Goal: Information Seeking & Learning: Learn about a topic

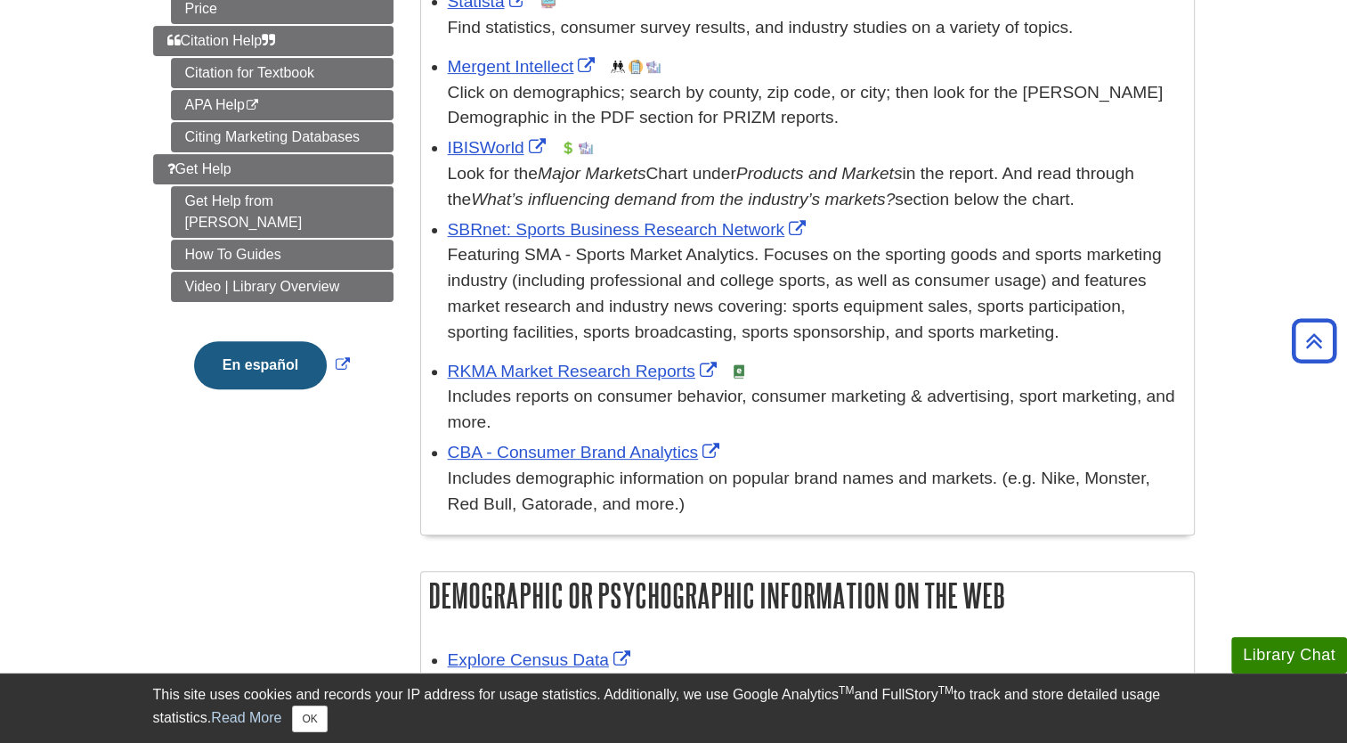
scroll to position [524, 0]
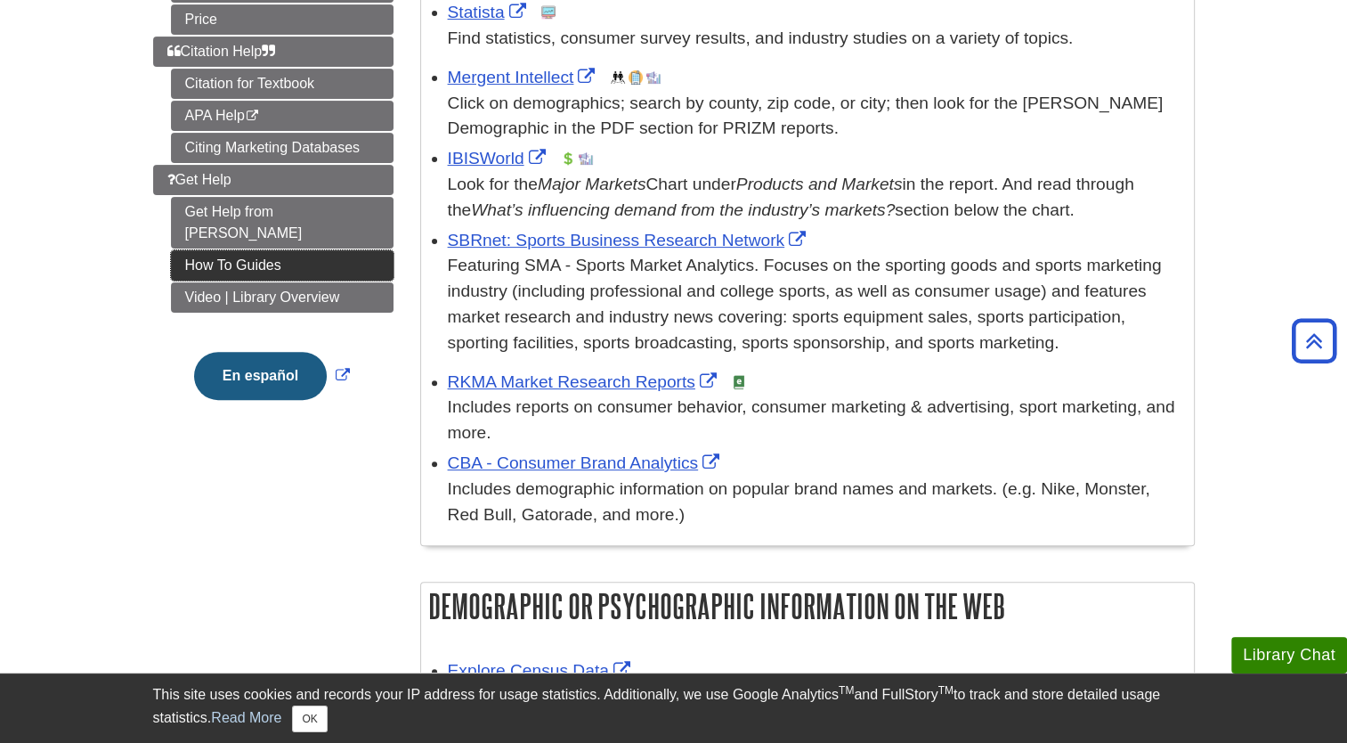
click at [204, 250] on link "How To Guides" at bounding box center [282, 265] width 223 height 30
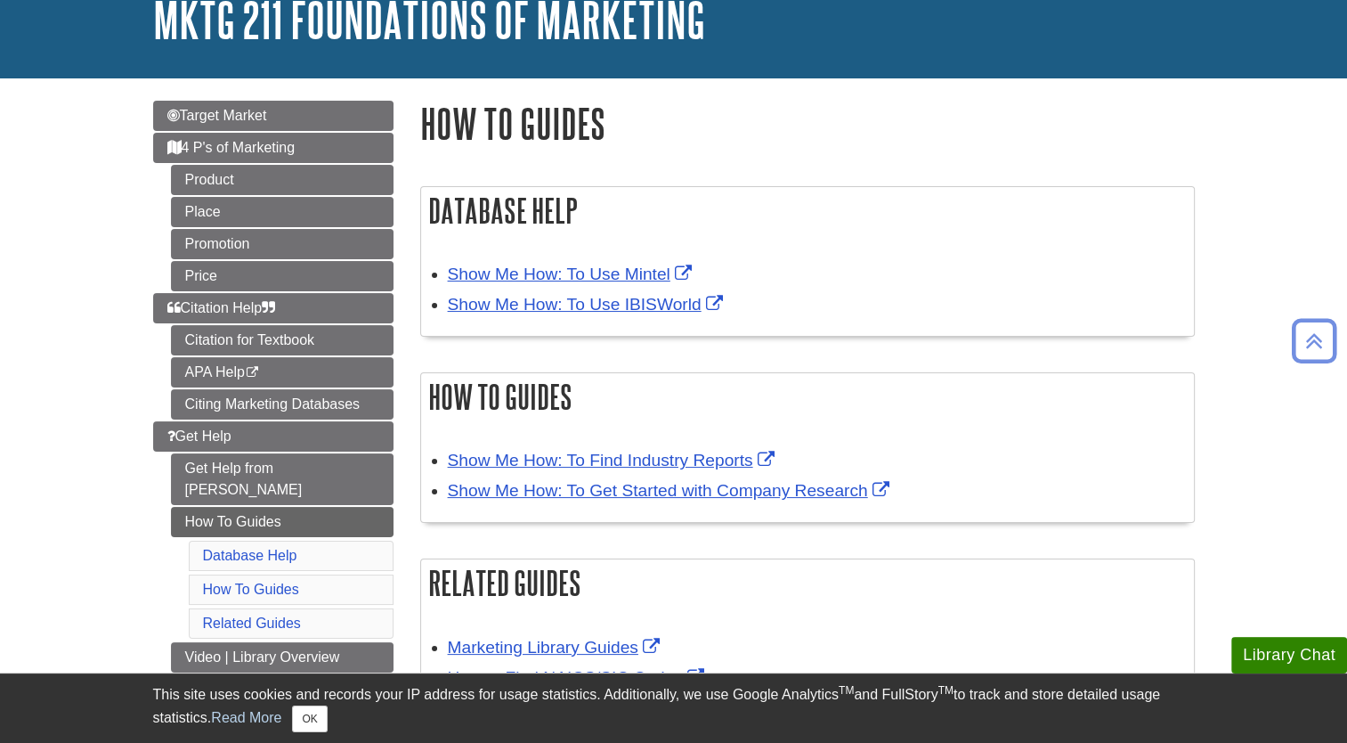
scroll to position [120, 0]
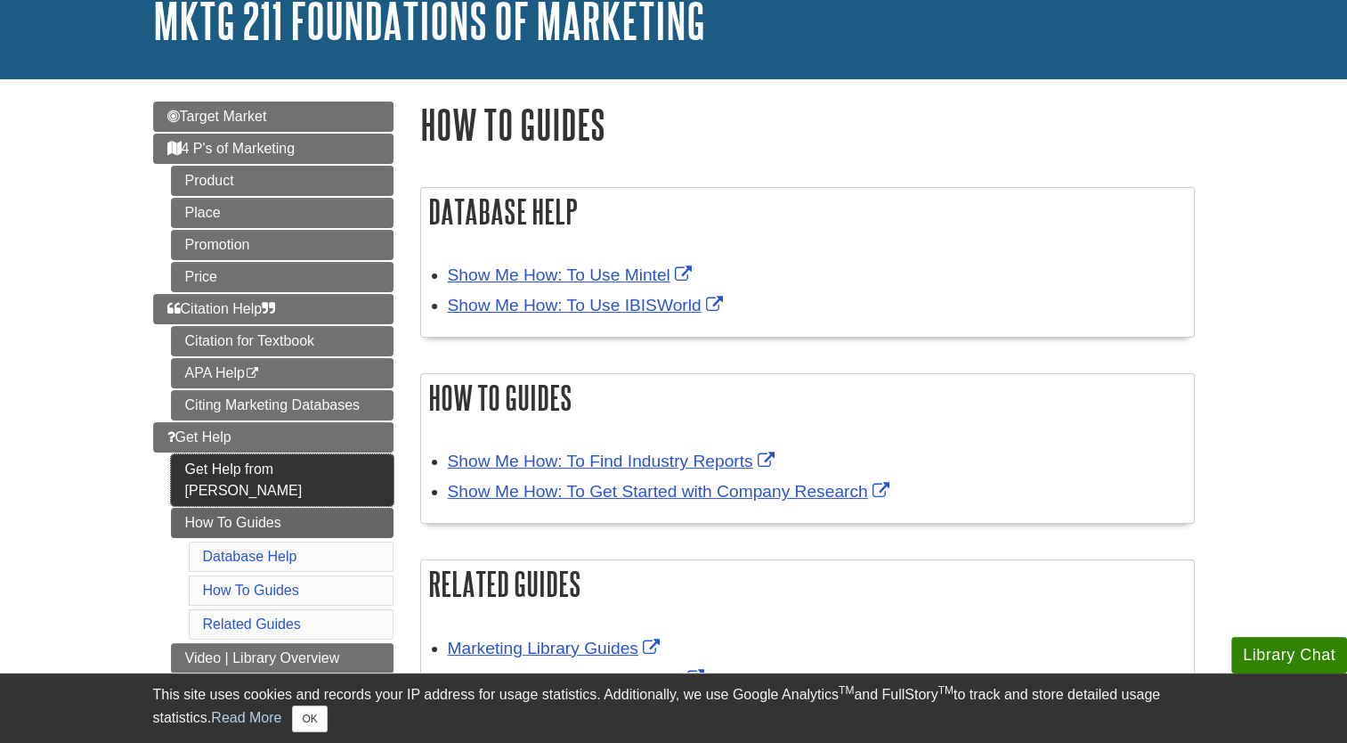
click at [227, 472] on link "Get Help from Emily" at bounding box center [282, 480] width 223 height 52
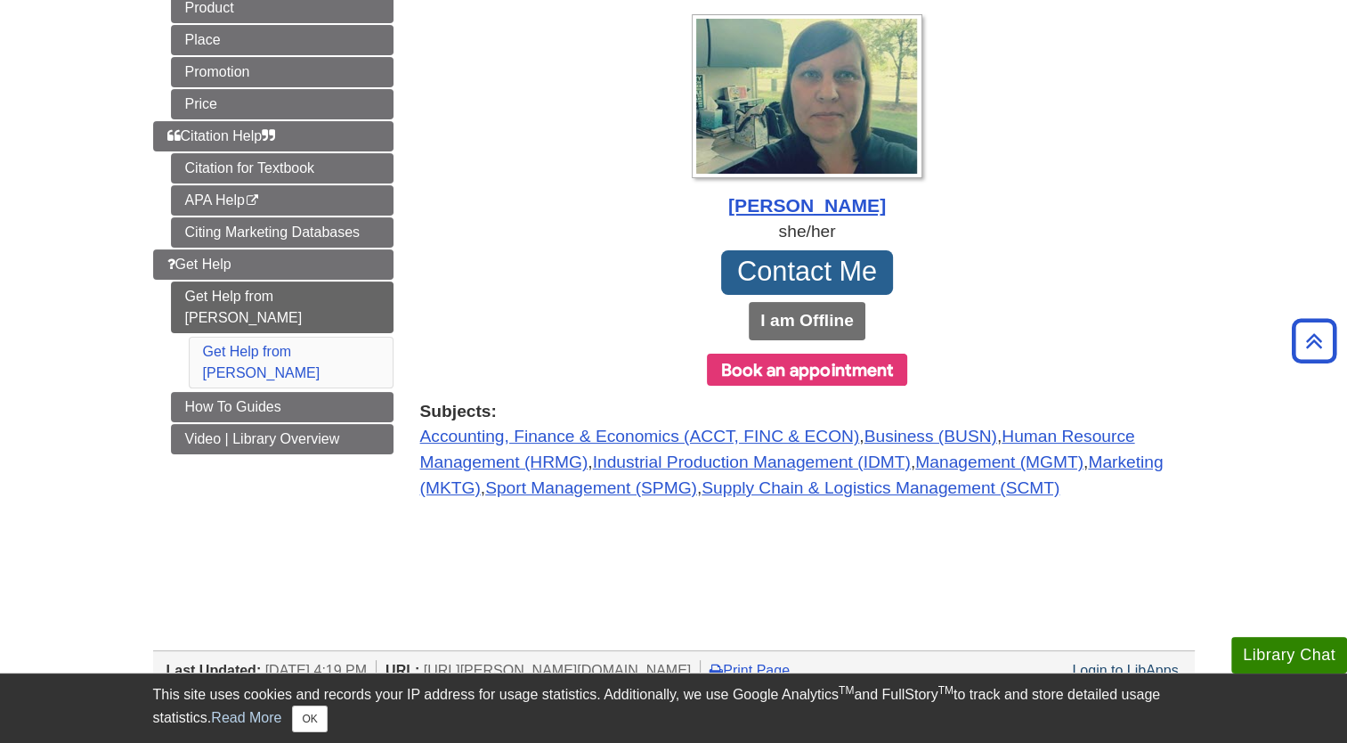
scroll to position [295, 0]
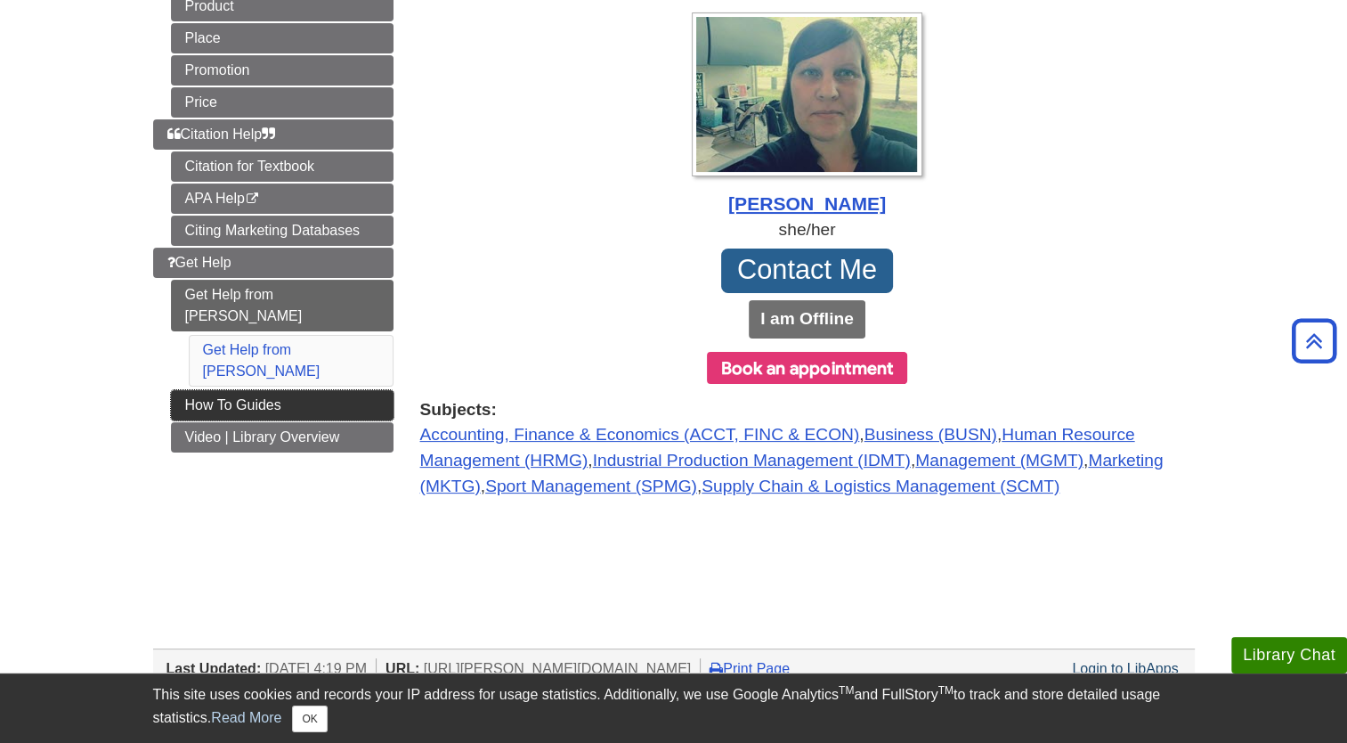
click at [246, 390] on link "How To Guides" at bounding box center [282, 405] width 223 height 30
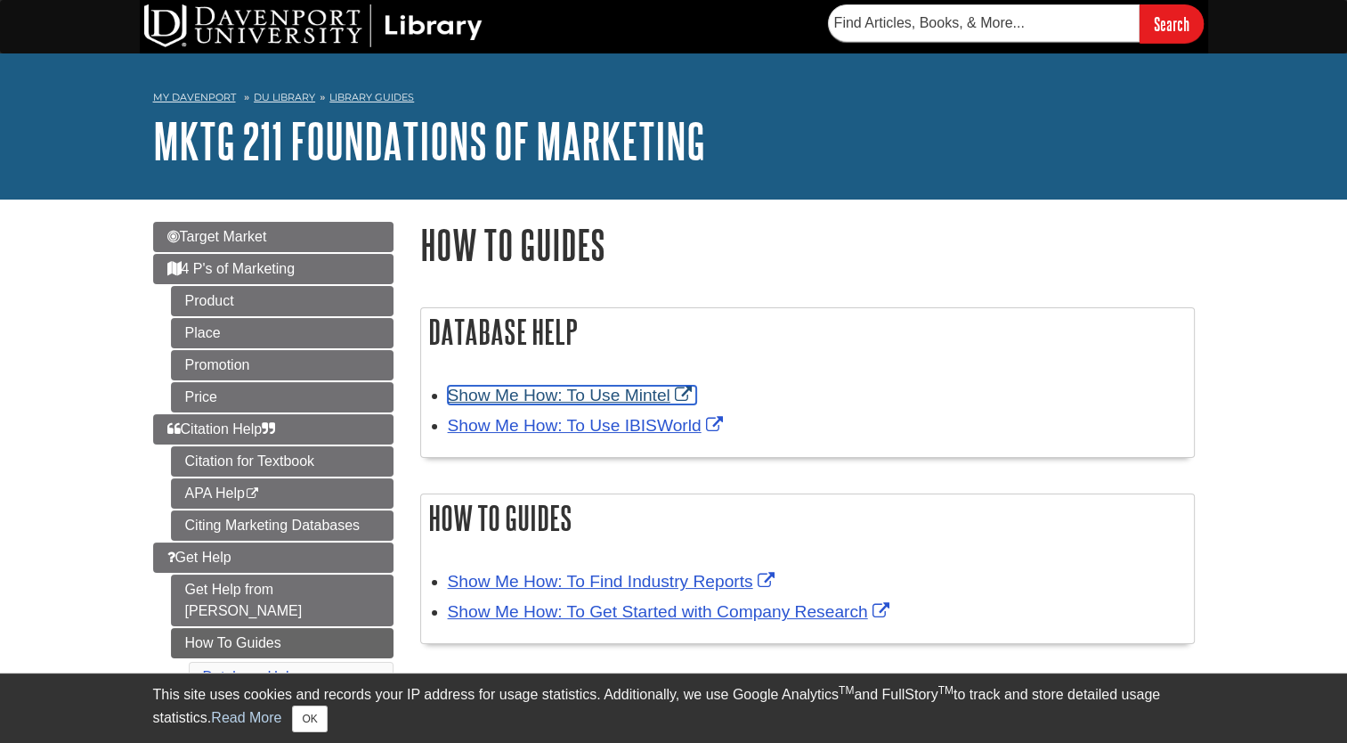
click at [507, 401] on link "Show Me How: To Use Mintel" at bounding box center [572, 395] width 248 height 19
click at [654, 393] on link "Show Me How: To Use Mintel" at bounding box center [572, 395] width 248 height 19
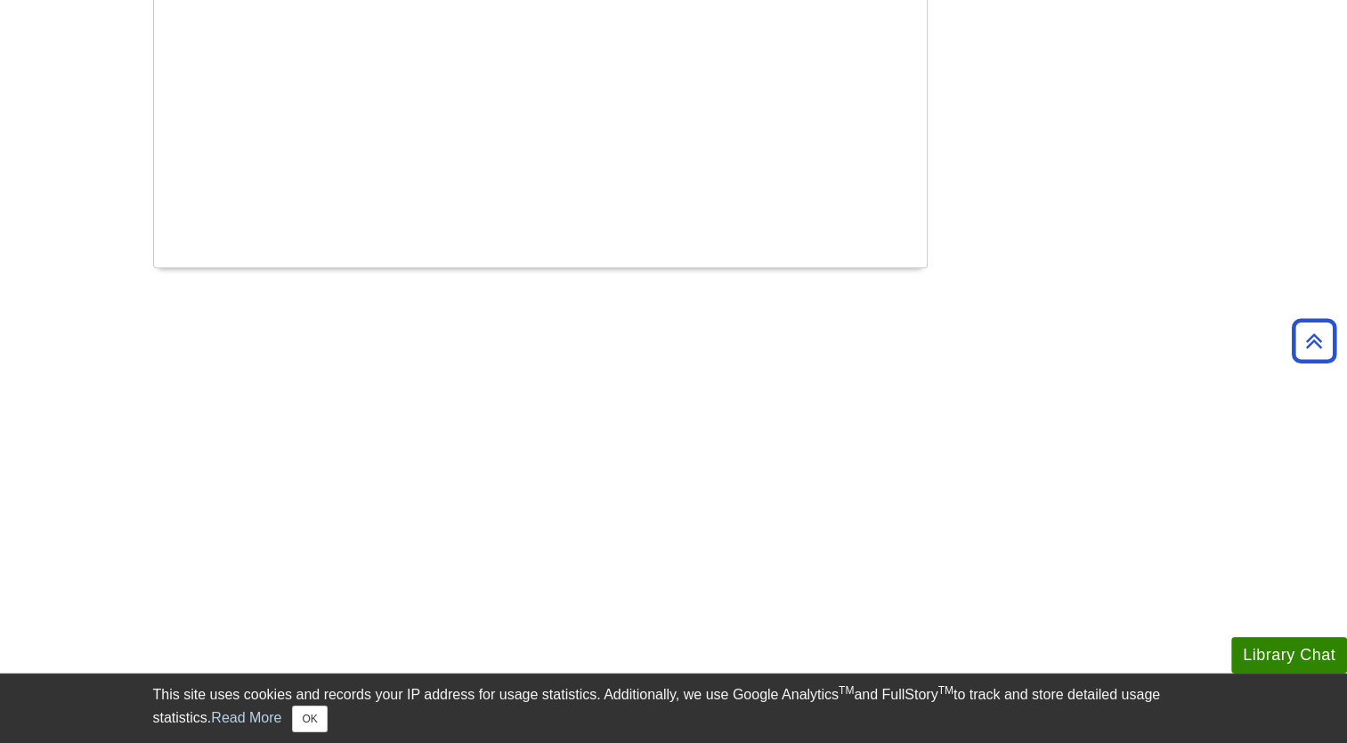
scroll to position [2055, 0]
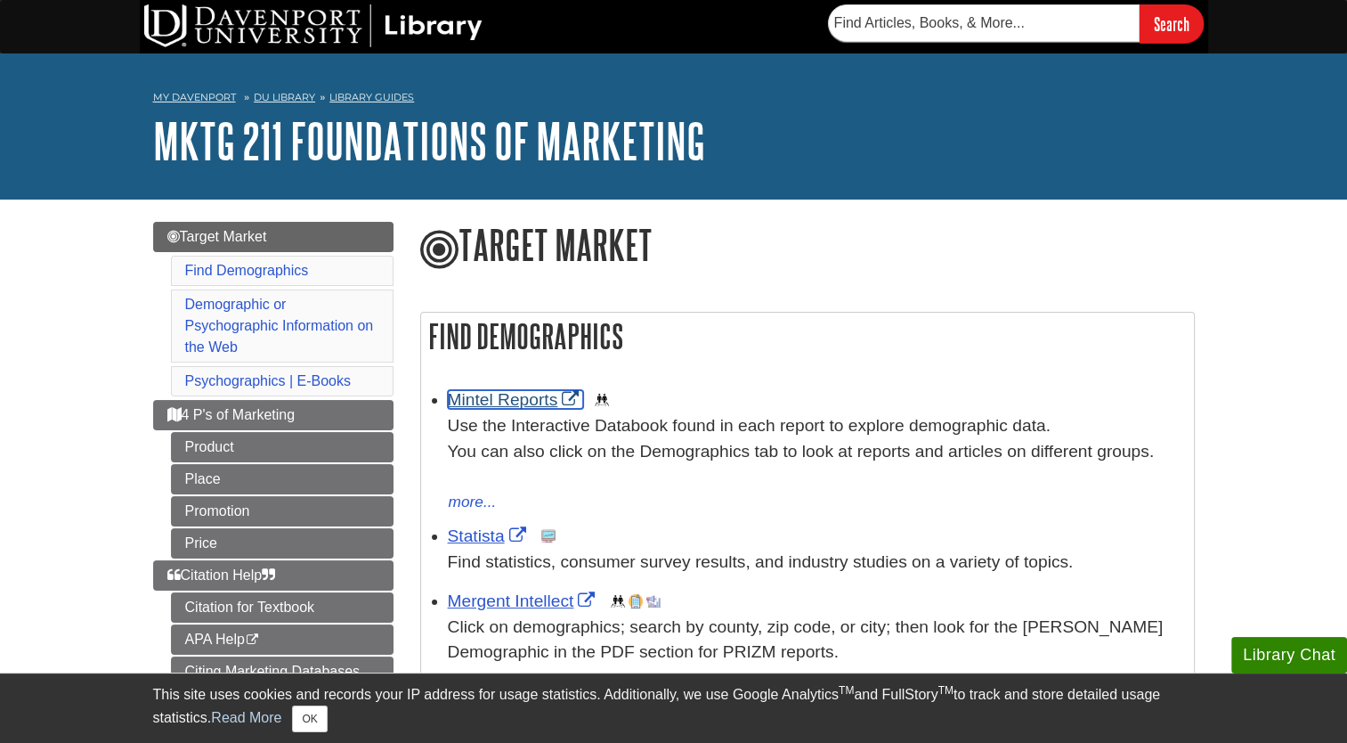
click at [516, 404] on link "Mintel Reports" at bounding box center [516, 399] width 136 height 19
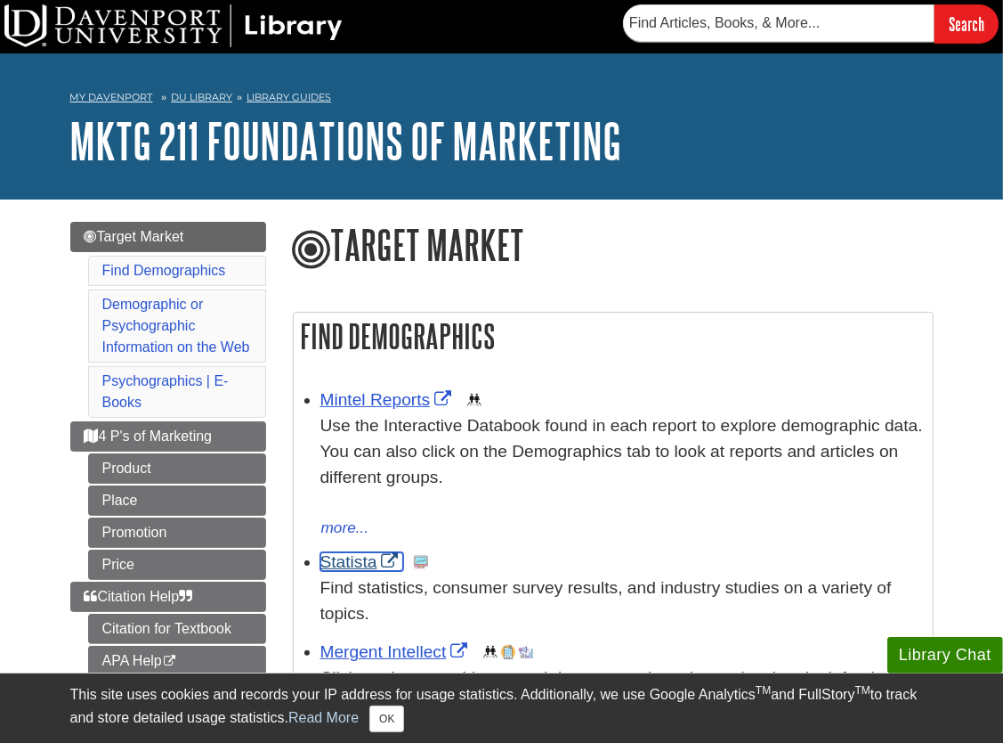
click at [341, 568] on link "Statista" at bounding box center [362, 561] width 83 height 19
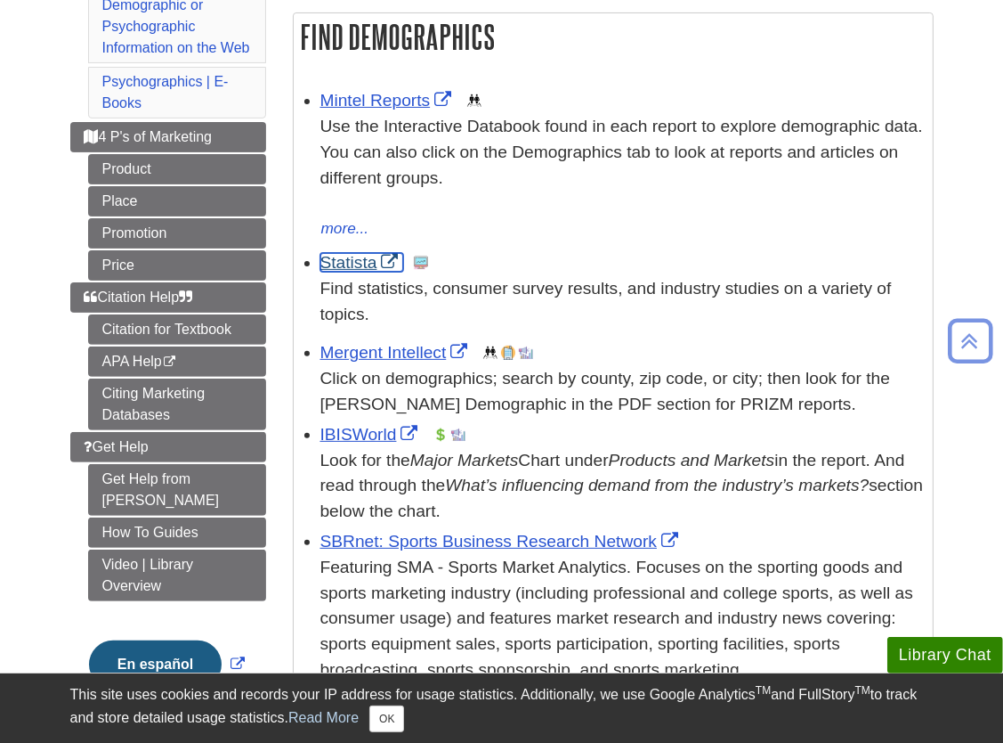
scroll to position [321, 0]
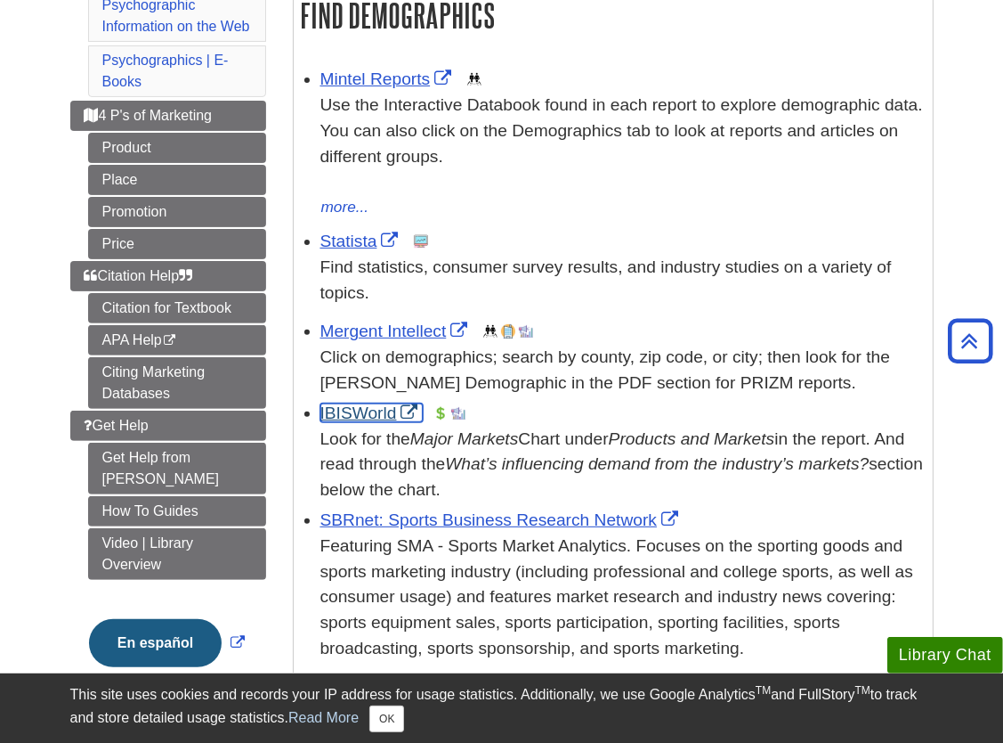
click at [362, 408] on link "IBISWorld" at bounding box center [372, 412] width 102 height 19
